Goal: Information Seeking & Learning: Compare options

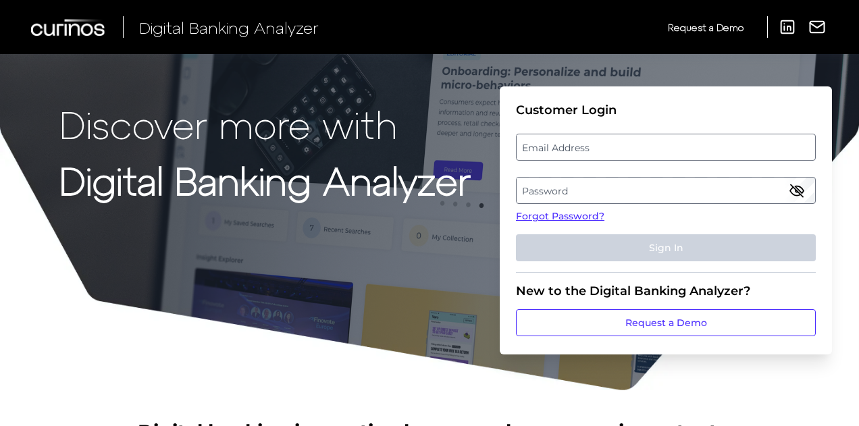
click at [600, 148] on label "Email Address" at bounding box center [666, 147] width 298 height 24
click at [600, 148] on input "email" at bounding box center [666, 147] width 300 height 27
click at [624, 148] on input "[EMAIL_ADDRESS]" at bounding box center [666, 147] width 300 height 27
type input "[EMAIL_ADDRESS][DOMAIN_NAME]"
click at [559, 195] on label "Password" at bounding box center [666, 190] width 298 height 24
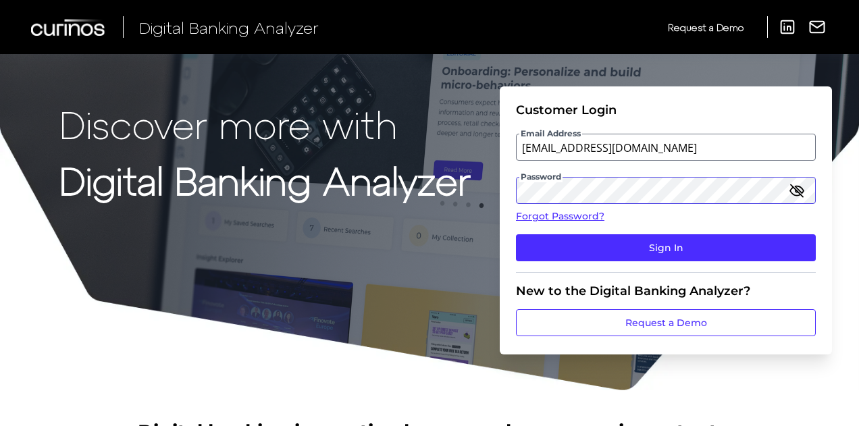
click at [516, 234] on button "Sign In" at bounding box center [666, 247] width 300 height 27
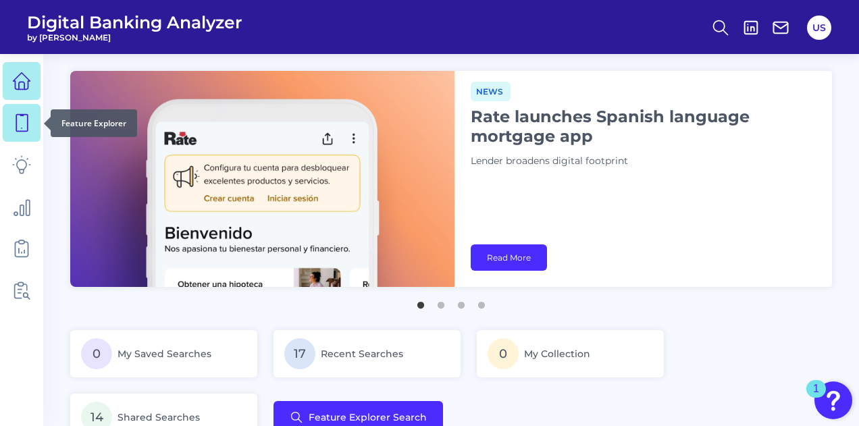
click at [21, 136] on link at bounding box center [22, 123] width 38 height 38
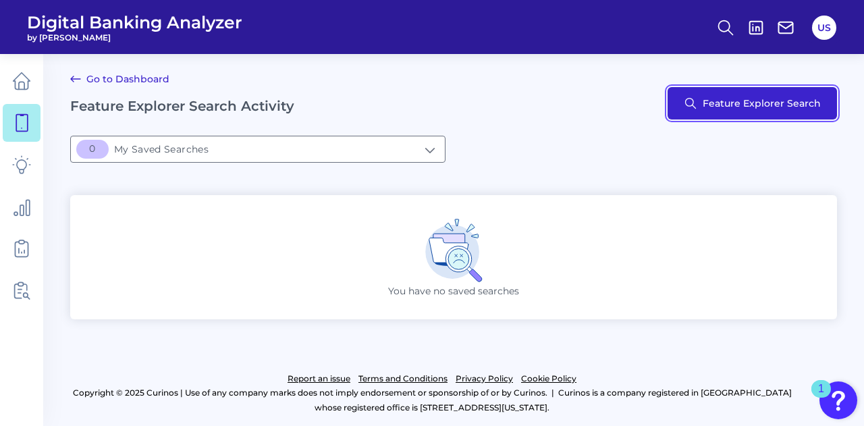
click at [770, 93] on button "Feature Explorer Search" at bounding box center [752, 103] width 169 height 32
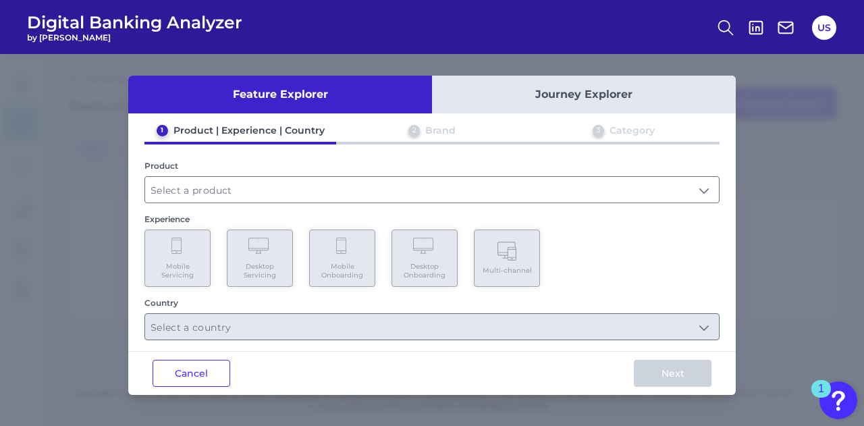
click at [578, 96] on button "Journey Explorer" at bounding box center [584, 95] width 304 height 38
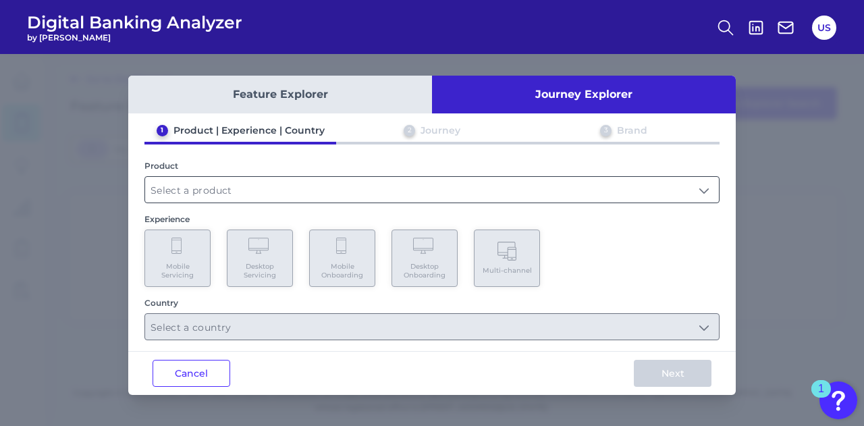
click at [384, 194] on input "text" at bounding box center [432, 190] width 574 height 26
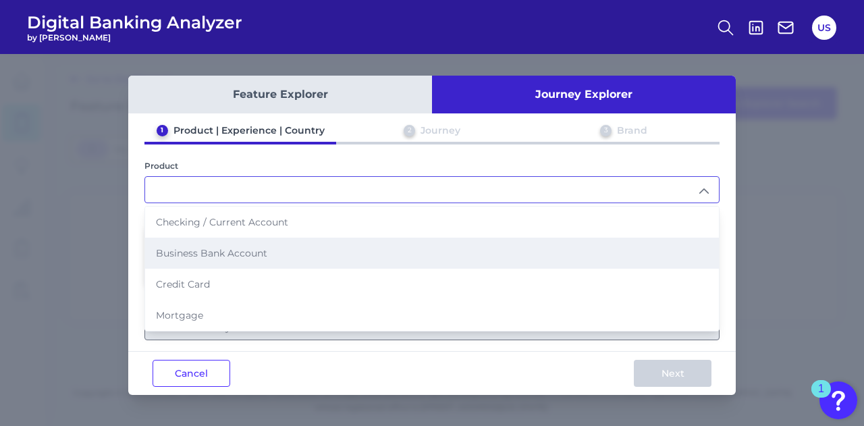
click at [336, 253] on li "Business Bank Account" at bounding box center [432, 253] width 574 height 31
type input "Business Bank Account"
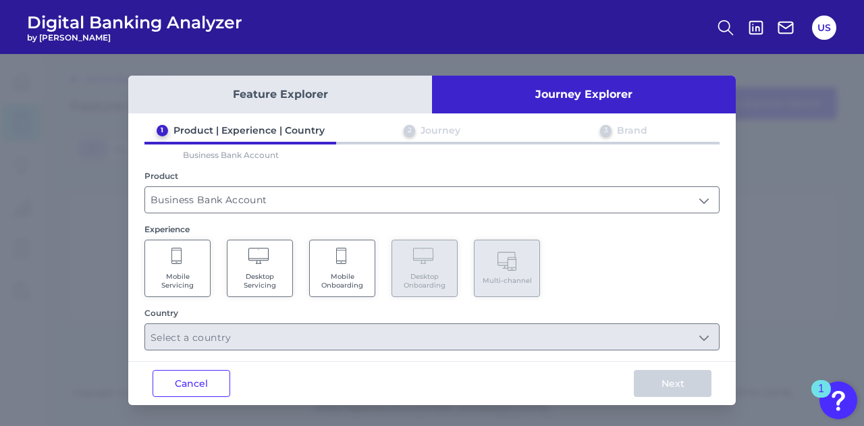
click at [361, 320] on div "Country" at bounding box center [431, 329] width 575 height 43
click at [344, 279] on span "Mobile Onboarding" at bounding box center [342, 281] width 51 height 18
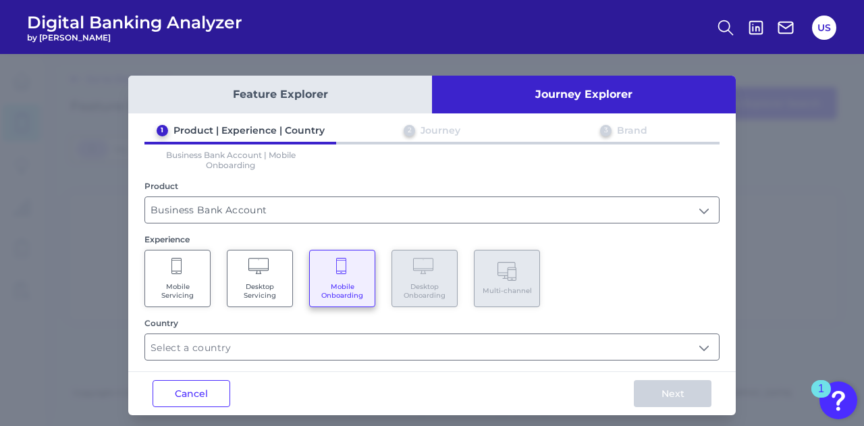
click at [344, 279] on Onboarding "Mobile Onboarding" at bounding box center [342, 278] width 66 height 57
click at [196, 380] on button "Cancel" at bounding box center [192, 393] width 78 height 27
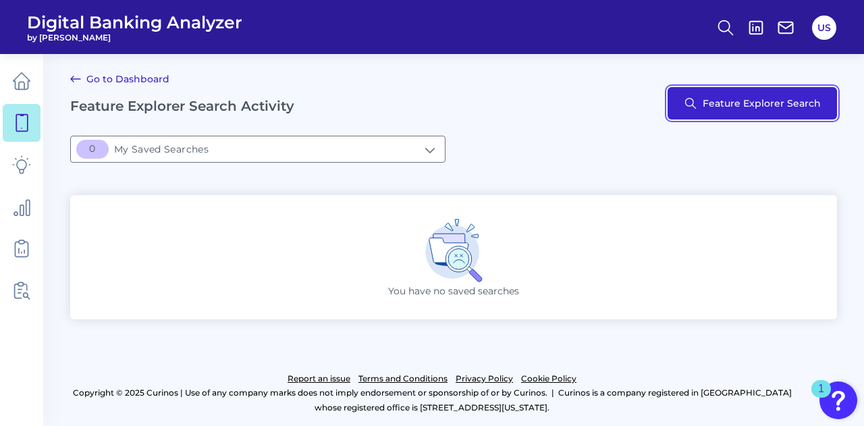
click at [720, 105] on button "Feature Explorer Search" at bounding box center [752, 103] width 169 height 32
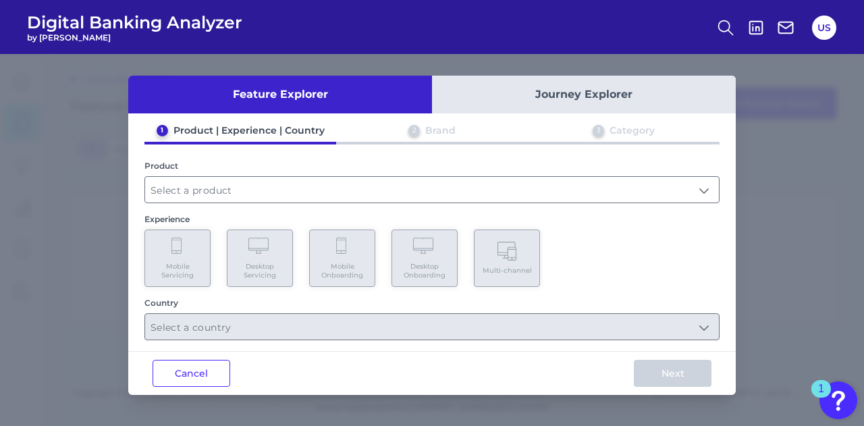
click at [533, 98] on button "Journey Explorer" at bounding box center [584, 95] width 304 height 38
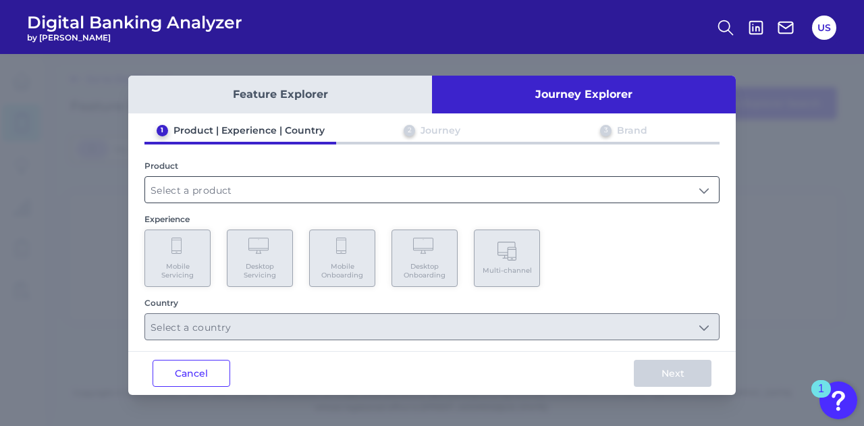
click at [365, 201] on input "text" at bounding box center [432, 190] width 574 height 26
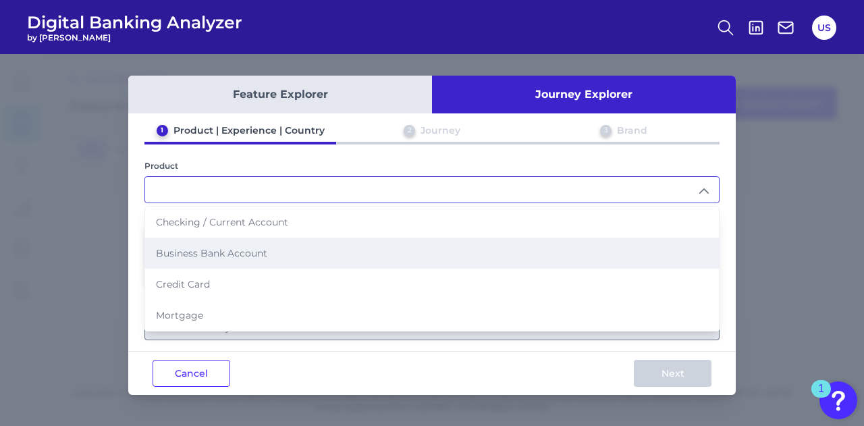
click at [330, 257] on li "Business Bank Account" at bounding box center [432, 253] width 574 height 31
type input "Business Bank Account"
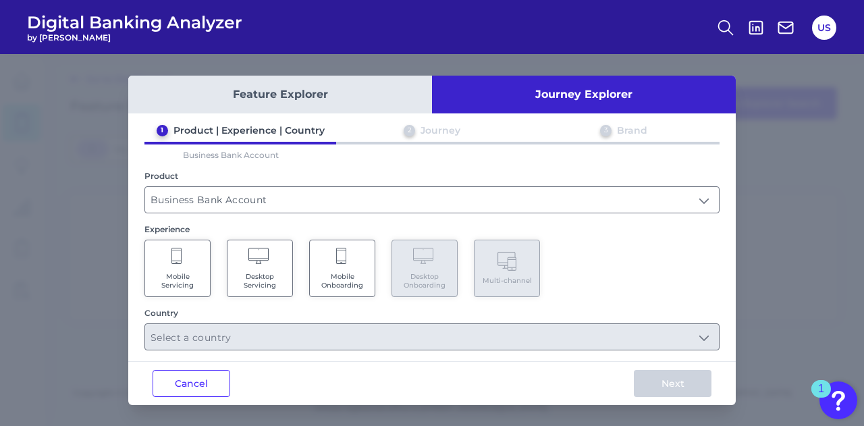
click at [332, 280] on span "Mobile Onboarding" at bounding box center [342, 281] width 51 height 18
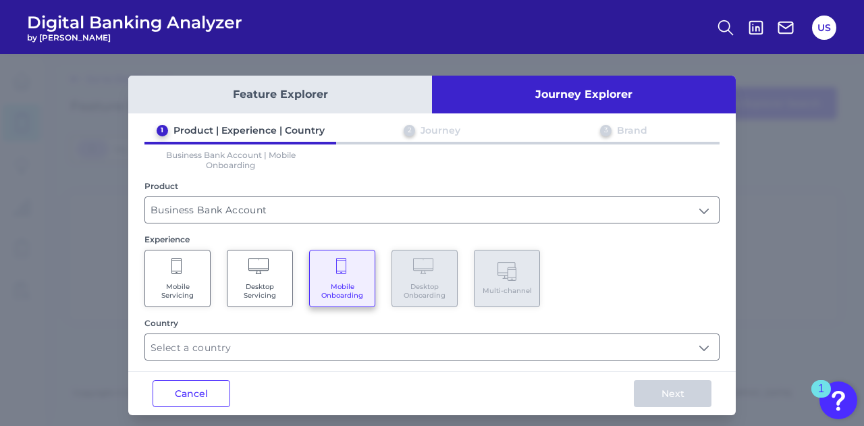
scroll to position [7, 0]
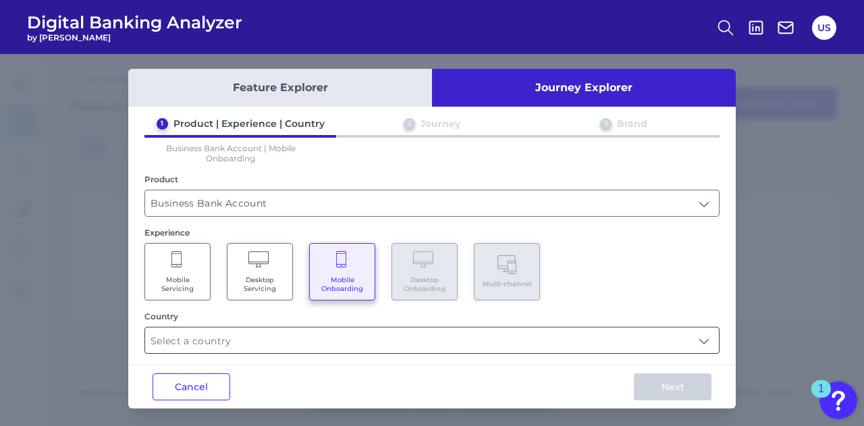
click at [328, 342] on input "text" at bounding box center [432, 340] width 574 height 26
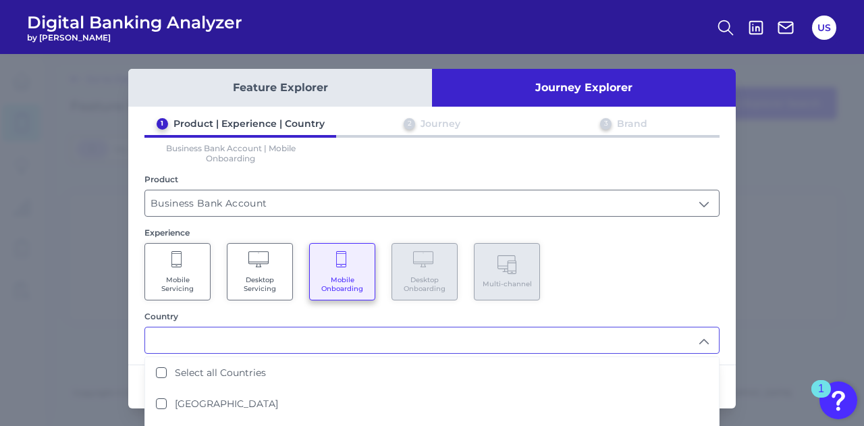
scroll to position [26, 0]
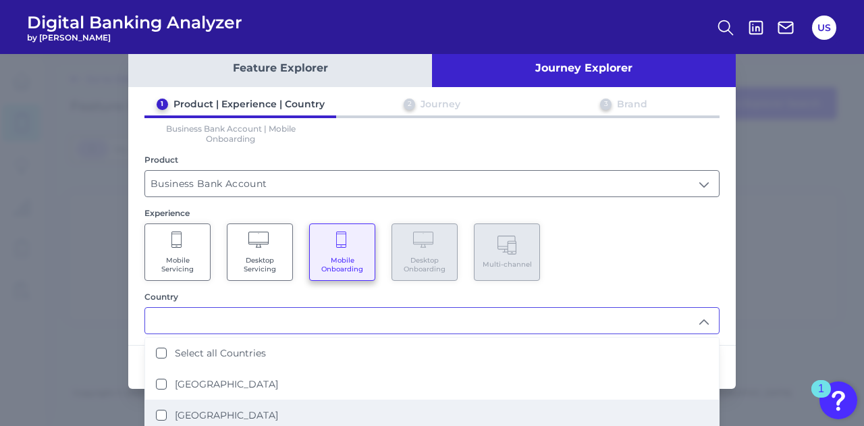
click at [292, 400] on li "[GEOGRAPHIC_DATA]" at bounding box center [432, 415] width 574 height 31
type input "[GEOGRAPHIC_DATA]"
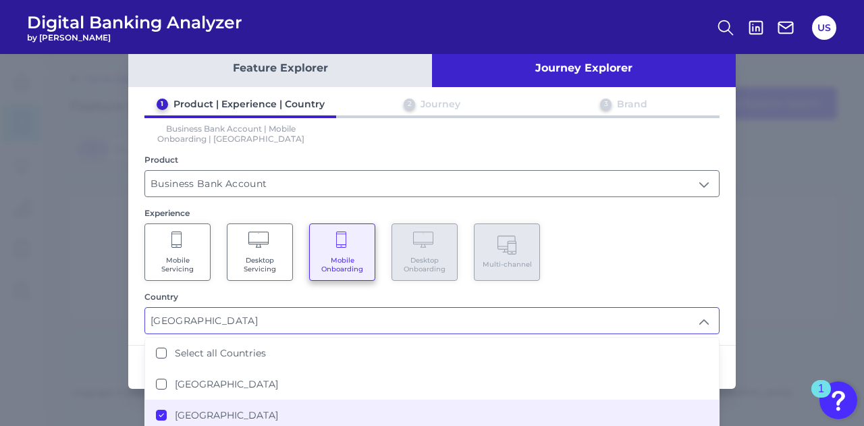
click at [609, 265] on div "Mobile Servicing Desktop Servicing Mobile Onboarding Desktop Onboarding Multi-c…" at bounding box center [431, 251] width 575 height 57
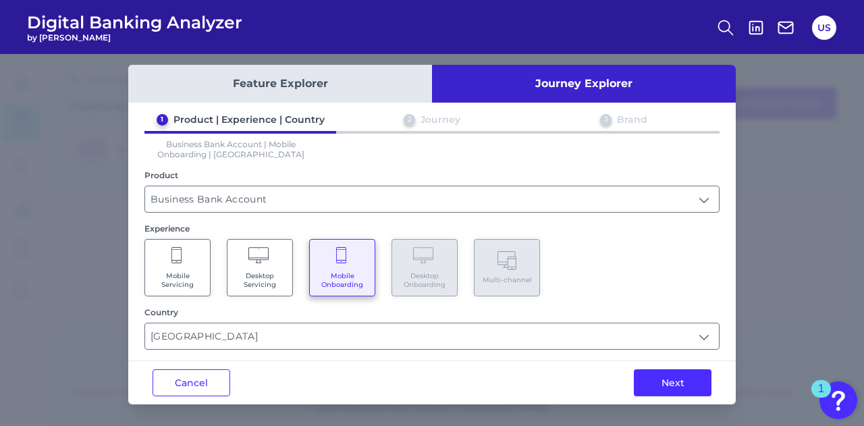
scroll to position [7, 0]
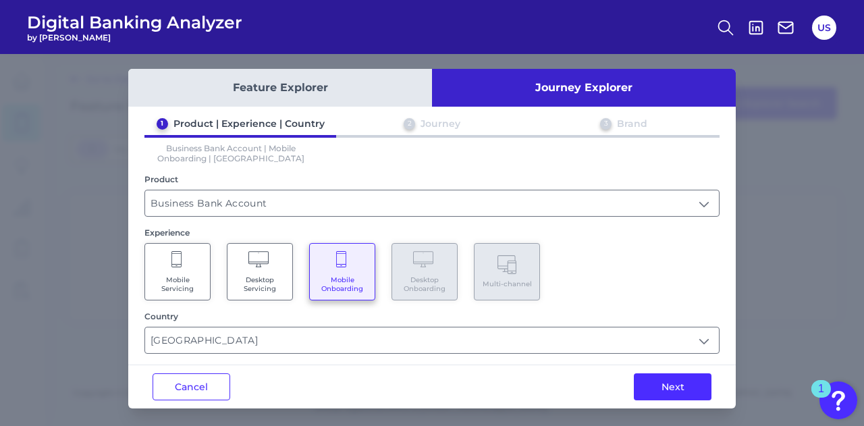
click at [656, 414] on div "Feature Explorer Journey Explorer 1 Product | Experience | Country 2 Journey 3 …" at bounding box center [432, 240] width 864 height 372
click at [658, 396] on button "Next" at bounding box center [673, 386] width 78 height 27
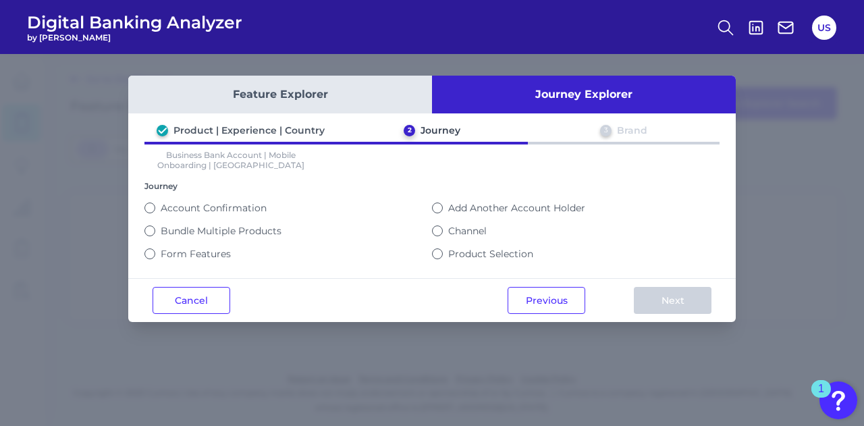
click at [265, 162] on p "Business Bank Account | Mobile Onboarding | US" at bounding box center [230, 160] width 173 height 20
click at [245, 162] on p "Business Bank Account | Mobile Onboarding | US" at bounding box center [230, 160] width 173 height 20
click at [214, 298] on button "Cancel" at bounding box center [192, 300] width 78 height 27
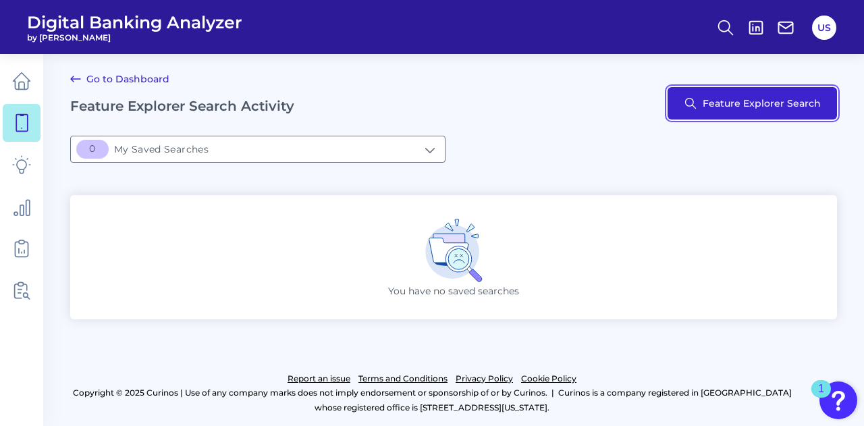
click at [692, 109] on button "Feature Explorer Search" at bounding box center [752, 103] width 169 height 32
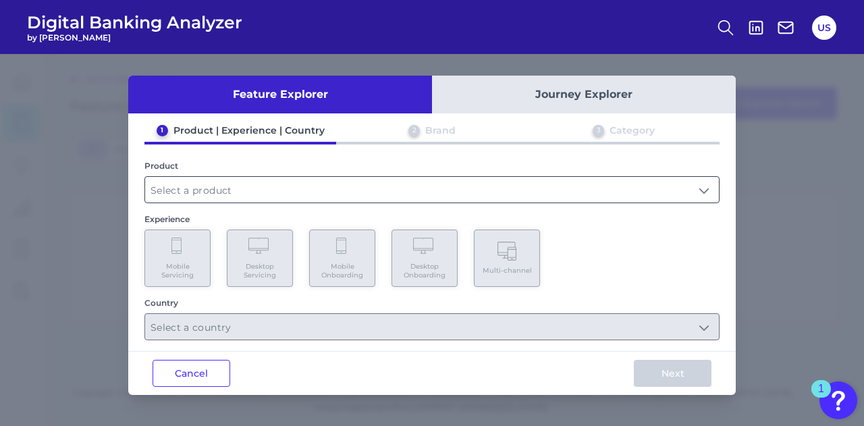
click at [342, 199] on input "text" at bounding box center [432, 190] width 574 height 26
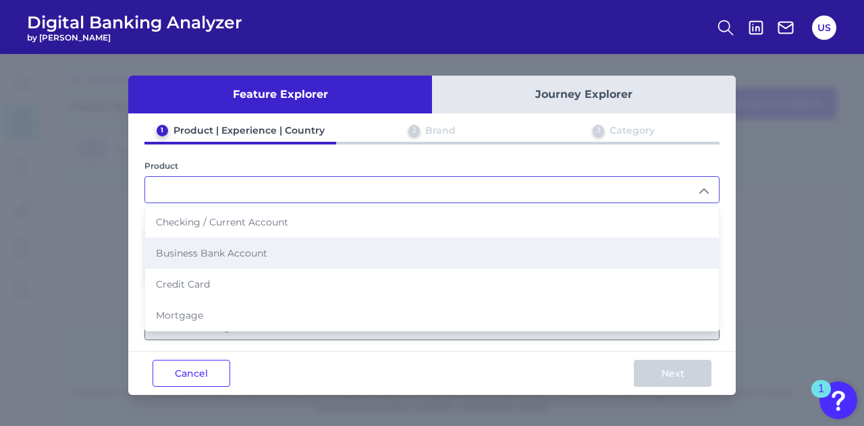
click at [307, 250] on li "Business Bank Account" at bounding box center [432, 253] width 574 height 31
type input "Business Bank Account"
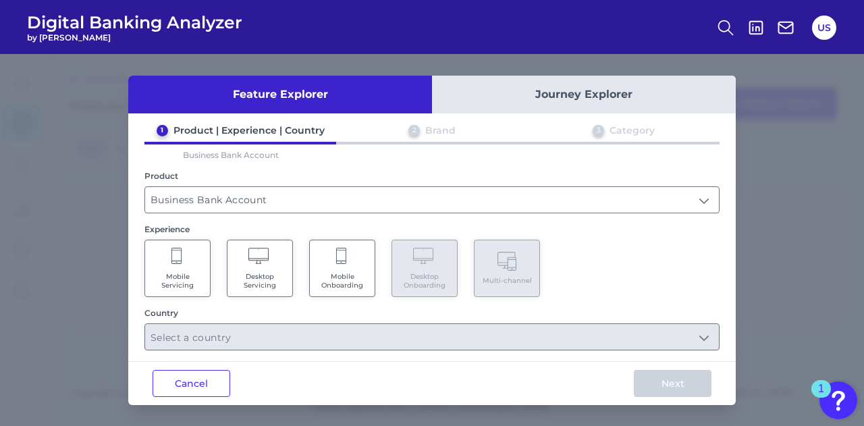
click at [337, 353] on div "Feature Explorer Journey Explorer 1 Product | Experience | Country 2 Brand 3 Ca…" at bounding box center [432, 241] width 608 height 330
click at [363, 273] on span "Mobile Onboarding" at bounding box center [342, 281] width 51 height 18
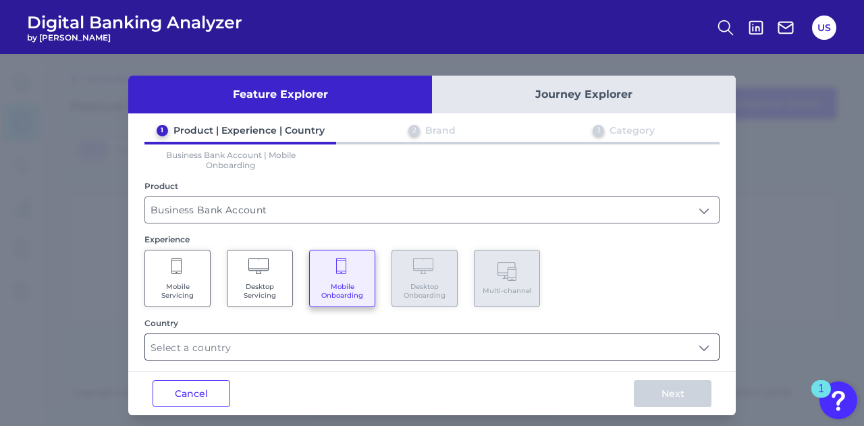
click at [330, 357] on input "text" at bounding box center [432, 347] width 574 height 26
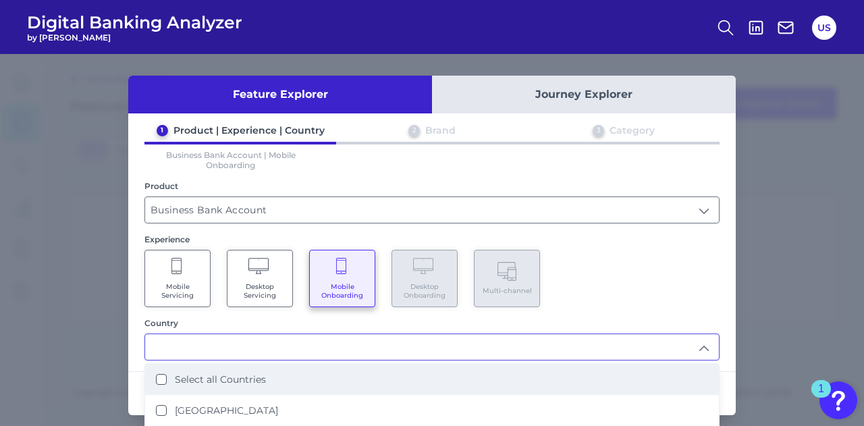
click at [262, 374] on li "Select all Countries" at bounding box center [432, 379] width 574 height 31
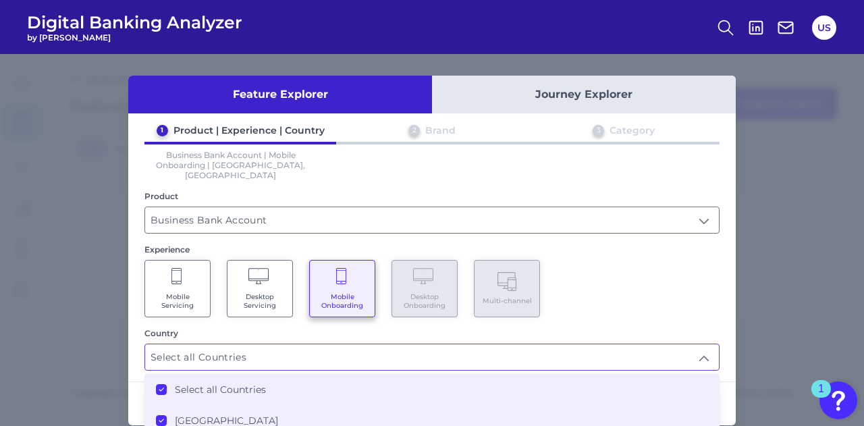
type input "Select all Countries"
click at [604, 294] on div "Mobile Servicing Desktop Servicing Mobile Onboarding Desktop Onboarding Multi-c…" at bounding box center [431, 288] width 575 height 57
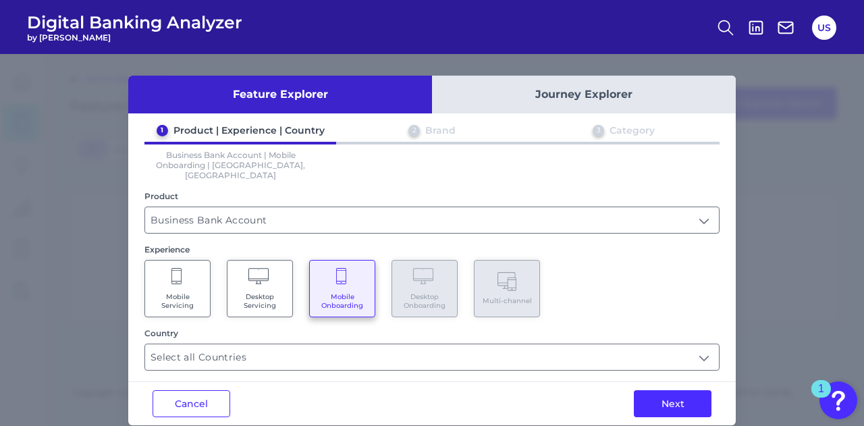
scroll to position [7, 0]
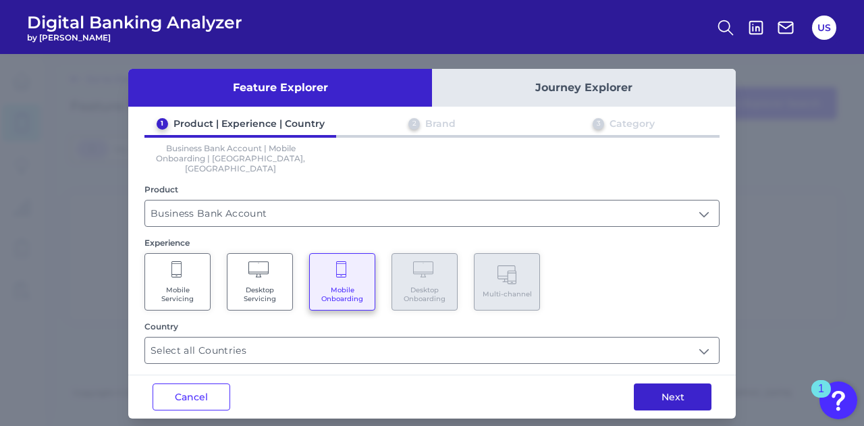
click at [659, 386] on button "Next" at bounding box center [673, 397] width 78 height 27
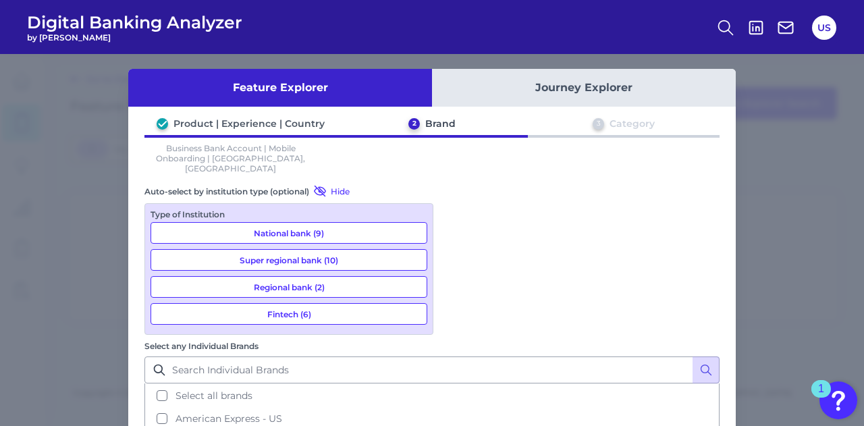
scroll to position [0, 0]
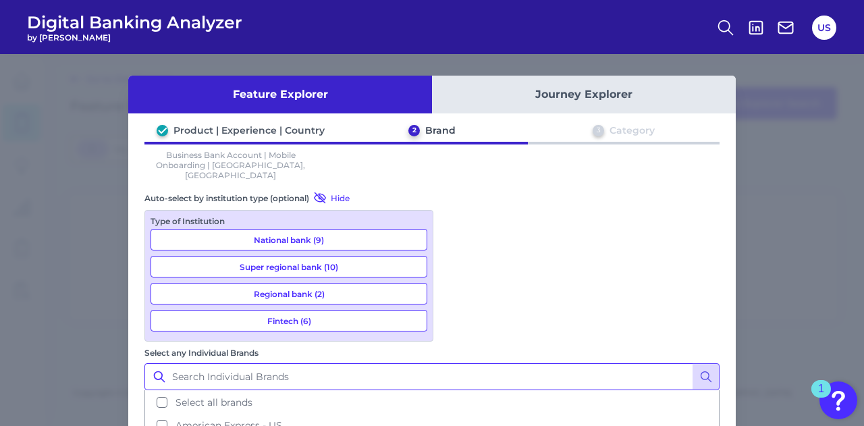
click at [514, 363] on input "Select any Individual Brands" at bounding box center [431, 376] width 575 height 27
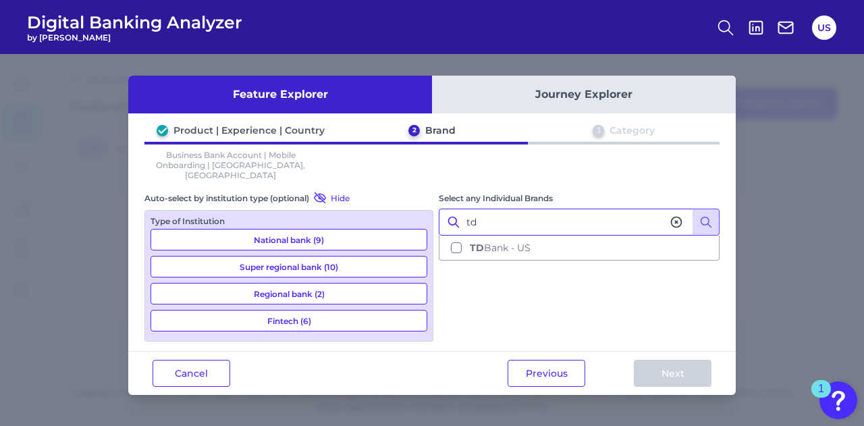
type input "td"
click at [506, 253] on div "Select any Individual Brands td TD Bank - US" at bounding box center [579, 265] width 281 height 149
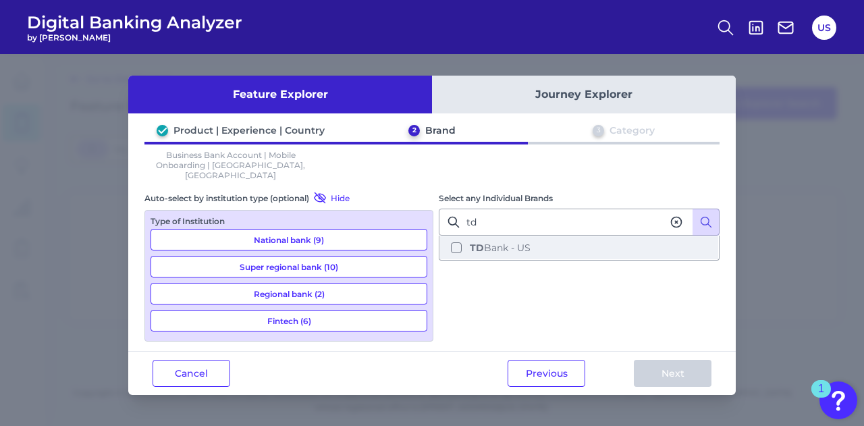
click at [558, 244] on button "TD Bank - US" at bounding box center [579, 247] width 278 height 23
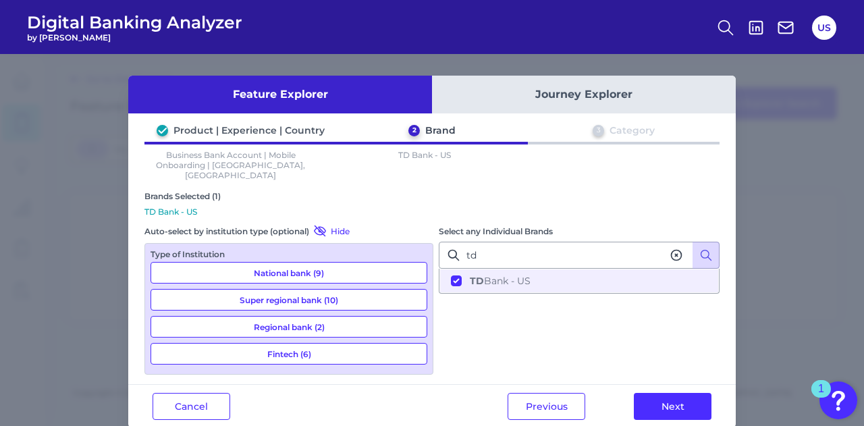
click at [680, 409] on div "Previous Next" at bounding box center [609, 406] width 253 height 43
click at [675, 398] on button "Next" at bounding box center [673, 406] width 78 height 27
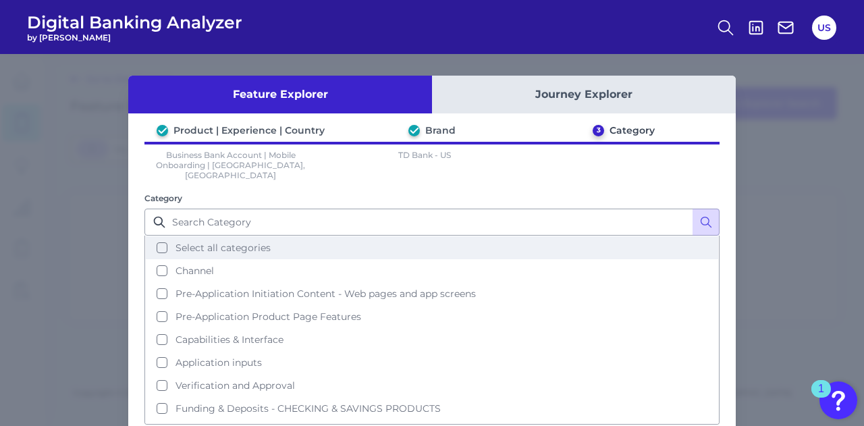
click at [402, 236] on button "Select all categories" at bounding box center [432, 247] width 573 height 23
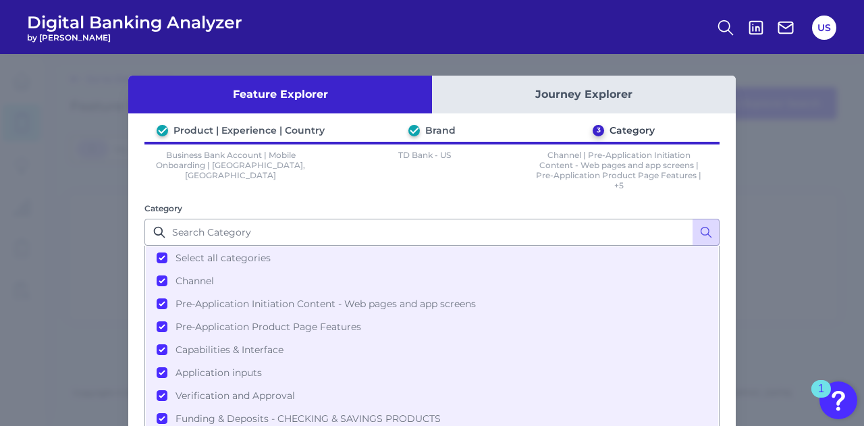
scroll to position [82, 0]
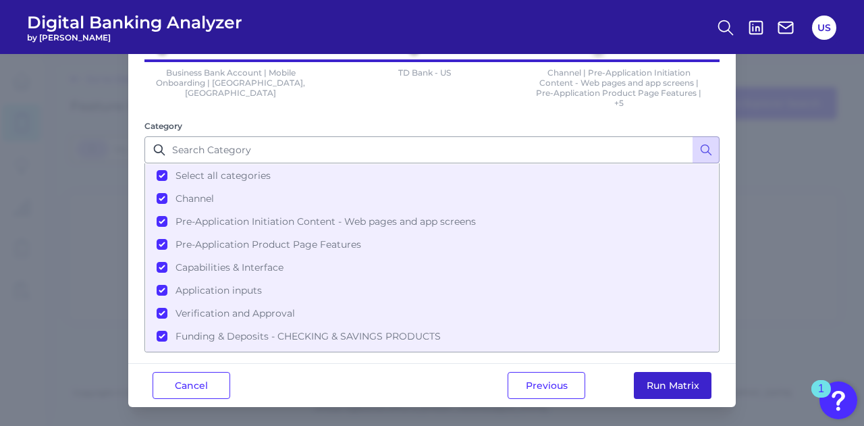
click at [664, 379] on button "Run Matrix" at bounding box center [673, 385] width 78 height 27
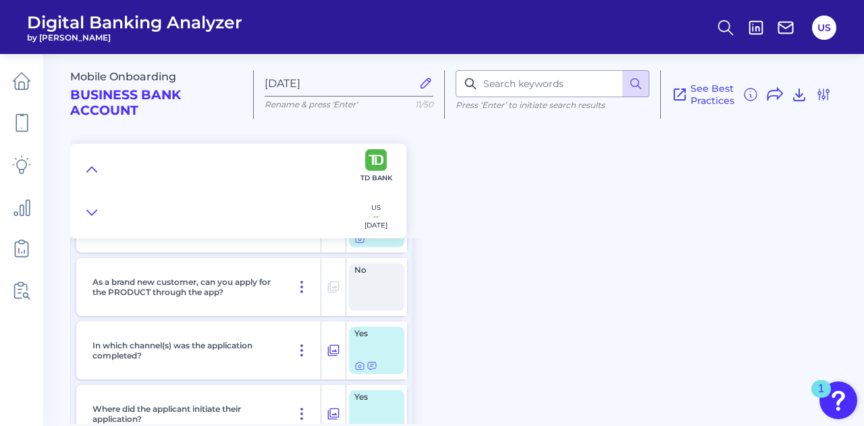
scroll to position [61, 0]
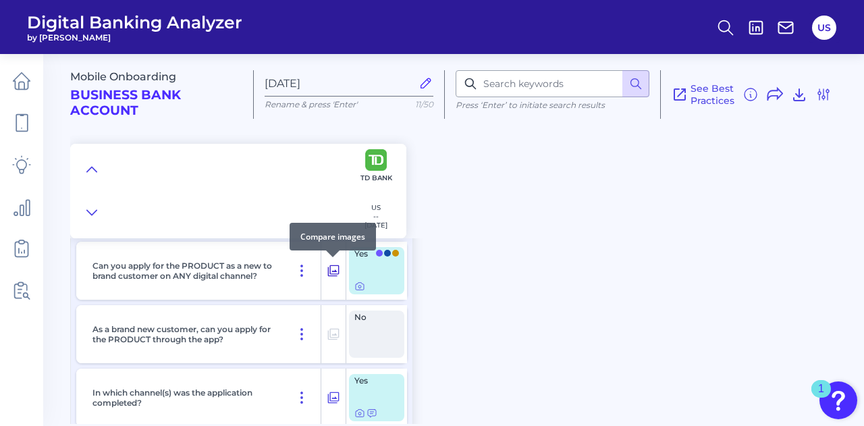
click at [331, 273] on icon at bounding box center [333, 270] width 11 height 11
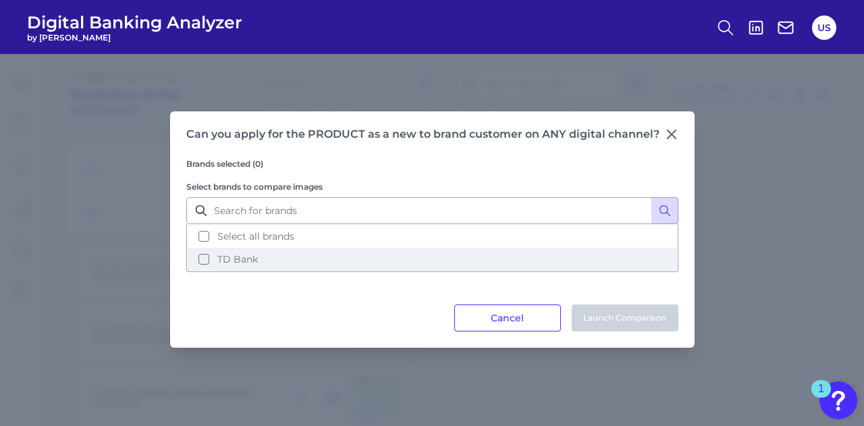
click at [442, 251] on button "TD Bank" at bounding box center [433, 259] width 490 height 23
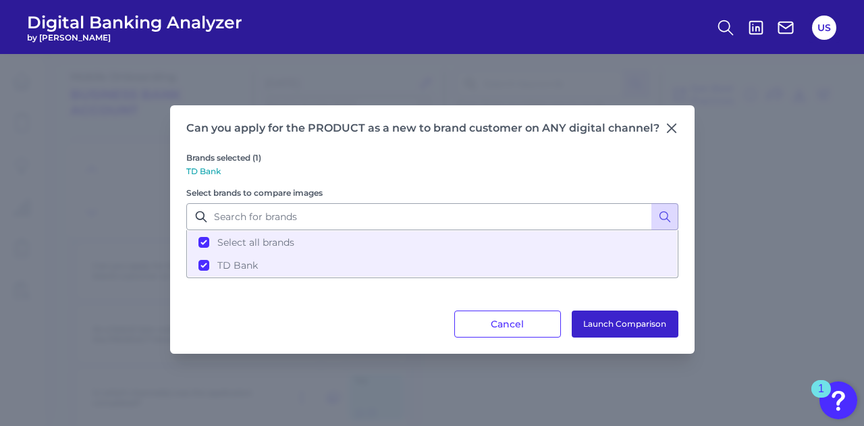
click at [593, 324] on button "Launch Comparison" at bounding box center [625, 324] width 107 height 27
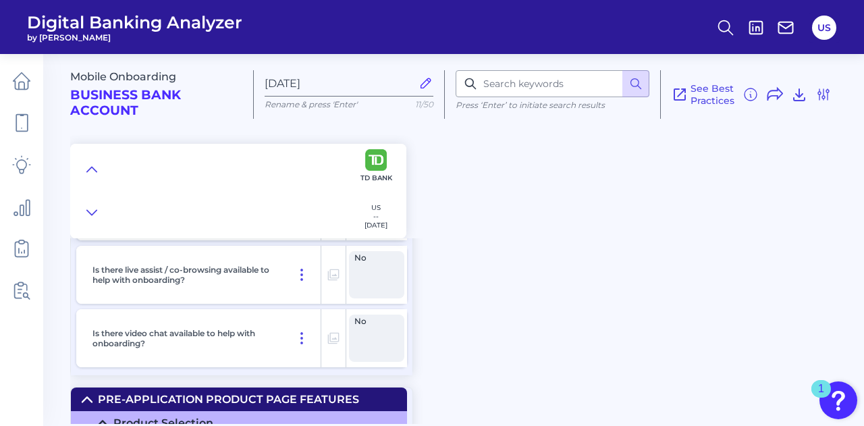
scroll to position [1154, 0]
